Goal: Find specific page/section

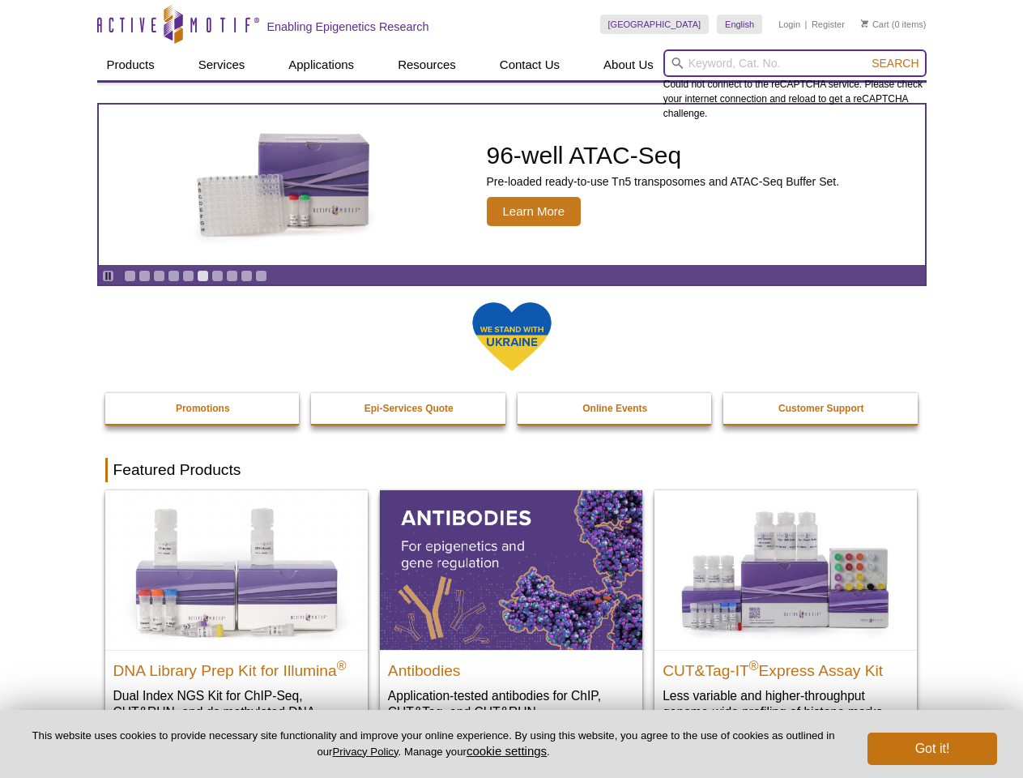
click at [795, 63] on input "search" at bounding box center [795, 63] width 263 height 28
click at [895, 63] on span "Search" at bounding box center [895, 63] width 47 height 13
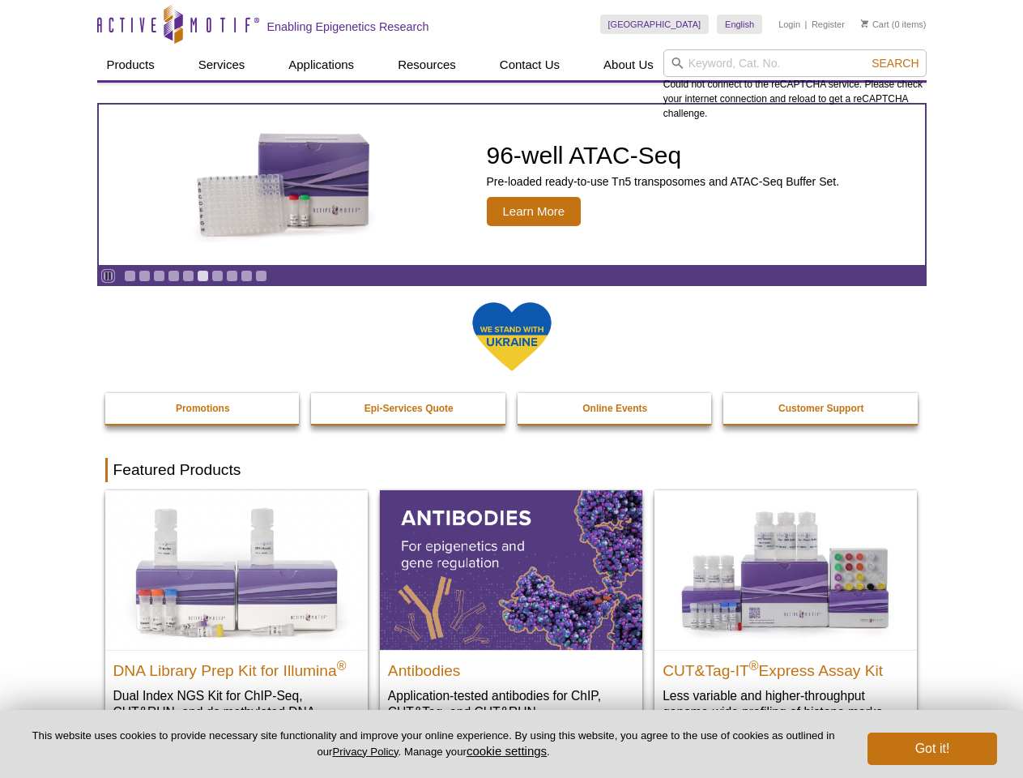
click at [108, 275] on icon "Pause" at bounding box center [108, 276] width 11 height 11
click at [130, 275] on link "Go to slide 1" at bounding box center [130, 276] width 12 height 12
click at [144, 275] on link "Go to slide 2" at bounding box center [145, 276] width 12 height 12
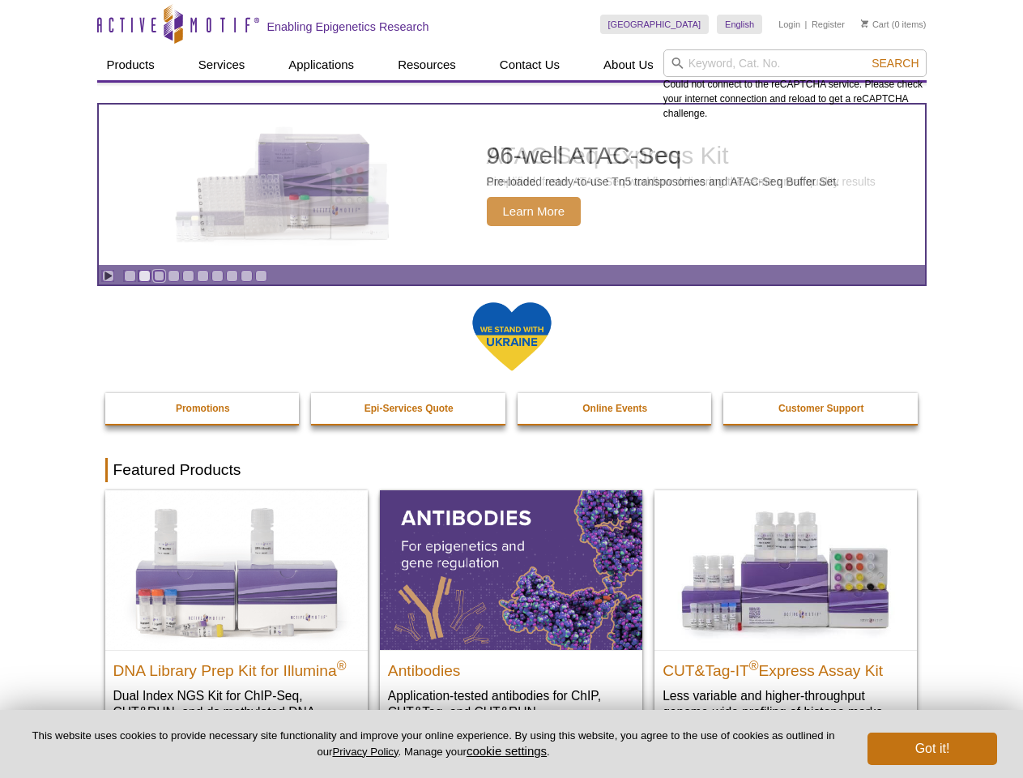
click at [159, 275] on link "Go to slide 3" at bounding box center [159, 276] width 12 height 12
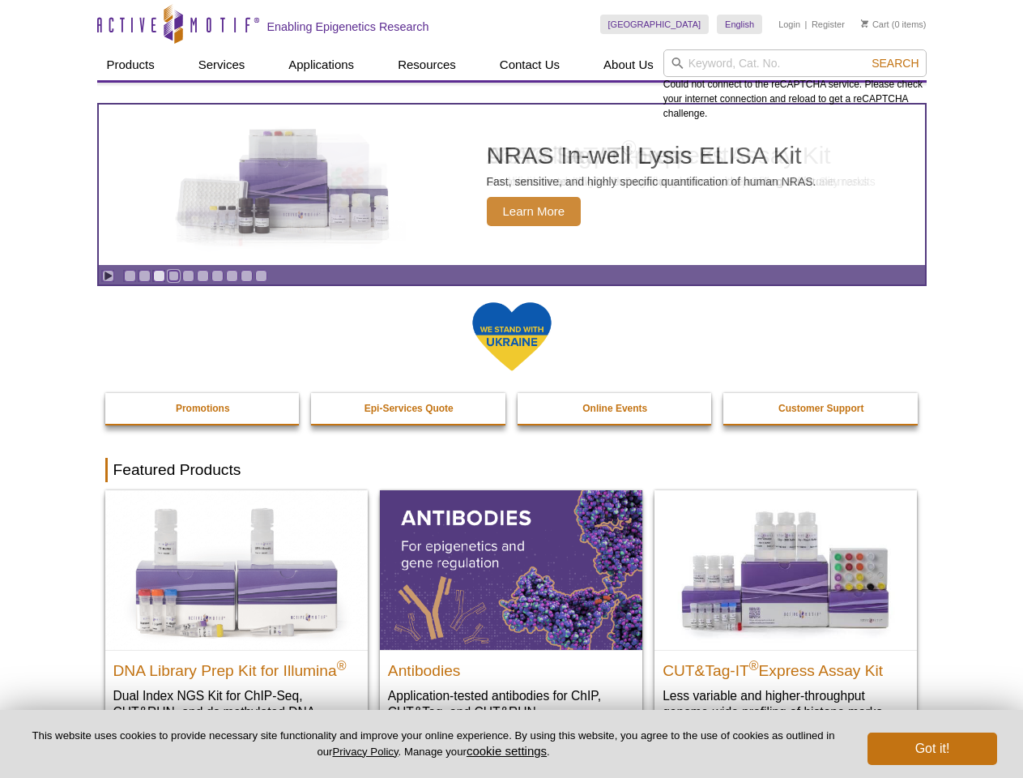
click at [173, 275] on link "Go to slide 4" at bounding box center [174, 276] width 12 height 12
click at [188, 275] on link "Go to slide 5" at bounding box center [188, 276] width 12 height 12
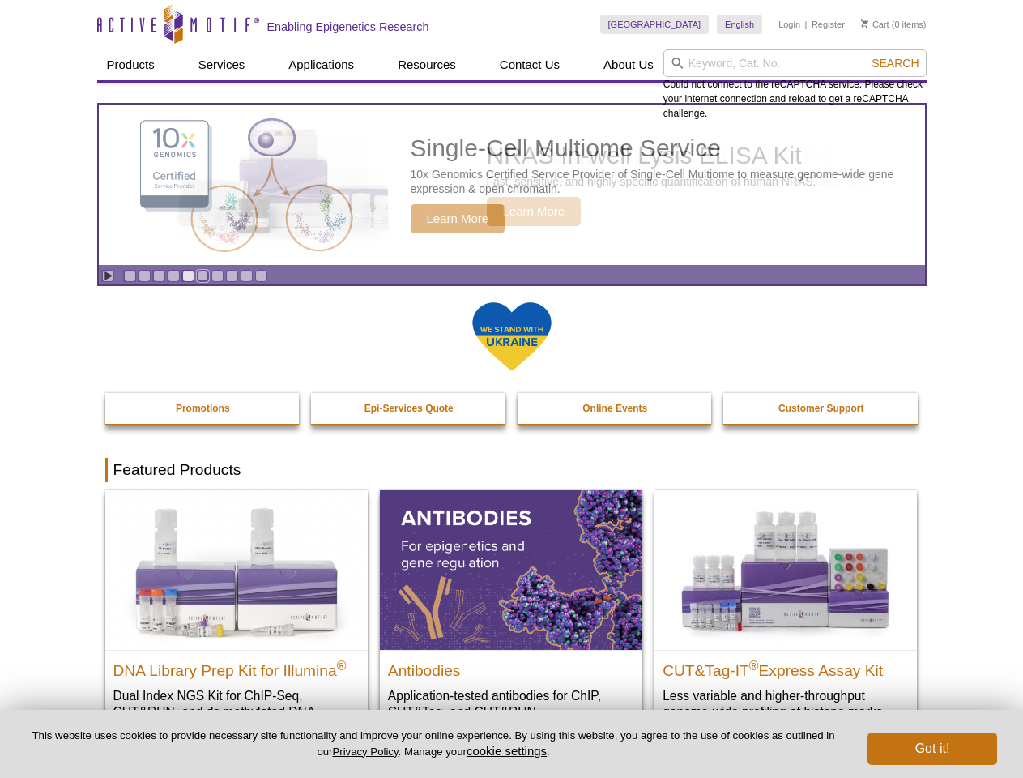
click at [203, 275] on link "Go to slide 6" at bounding box center [203, 276] width 12 height 12
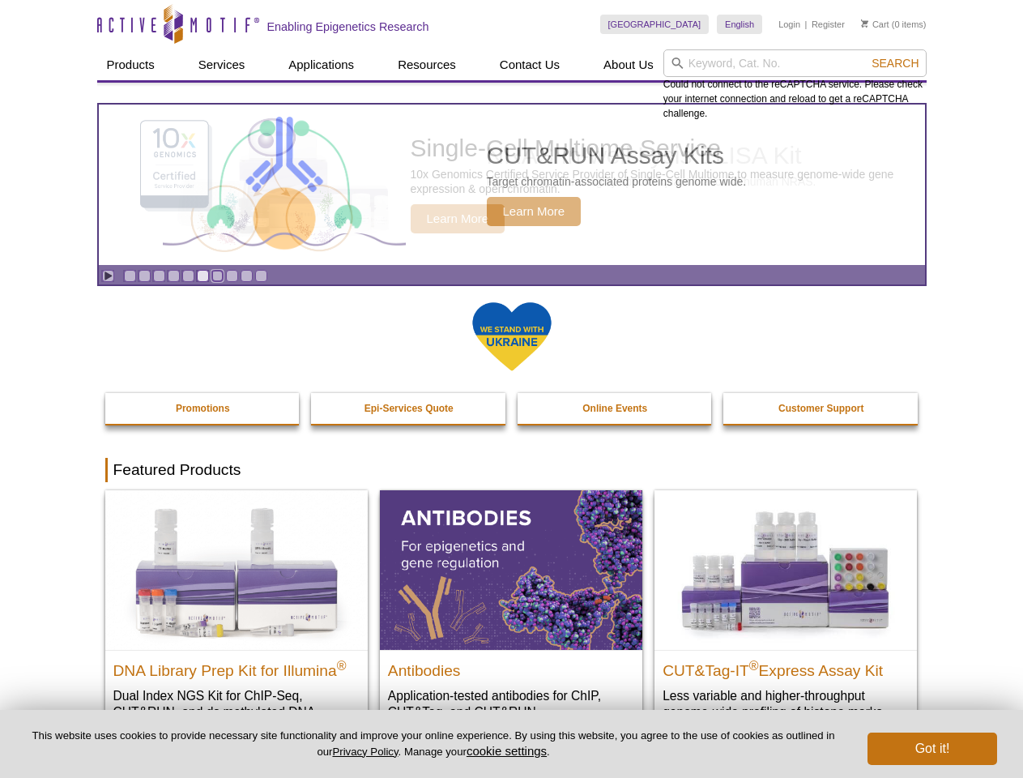
click at [217, 275] on link "Go to slide 7" at bounding box center [217, 276] width 12 height 12
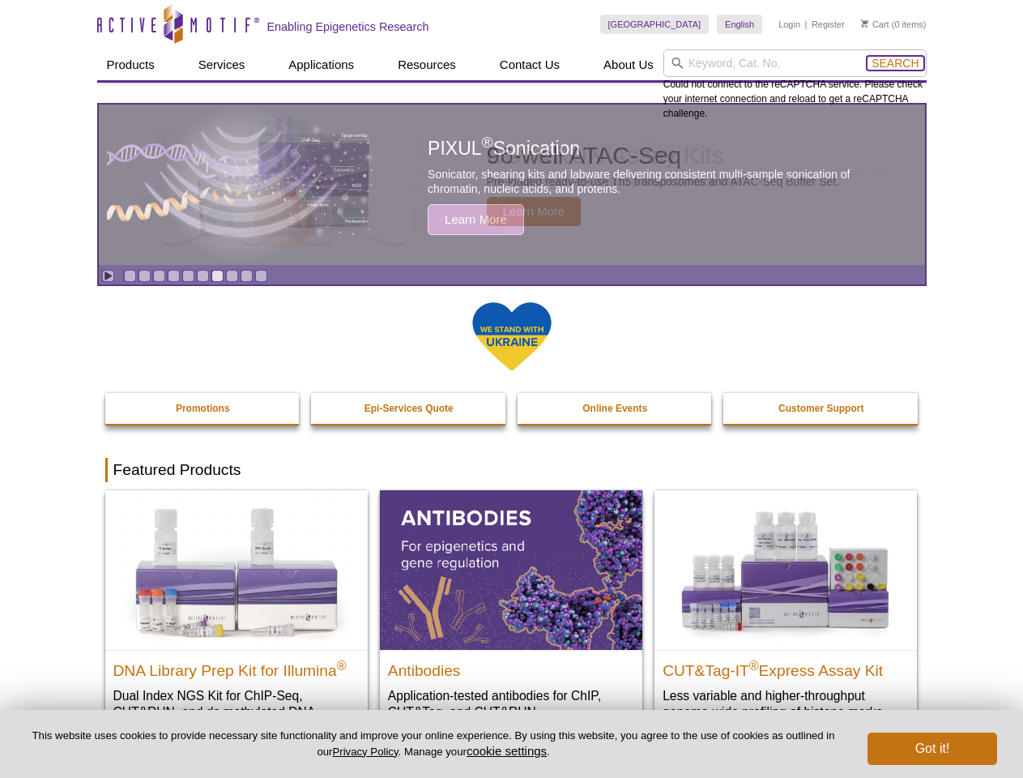
click at [895, 63] on span "Search" at bounding box center [895, 63] width 47 height 13
